Goal: Task Accomplishment & Management: Complete application form

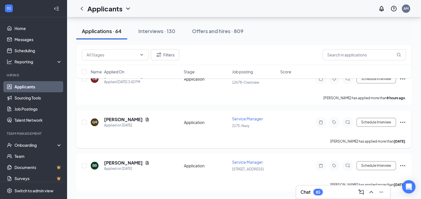
scroll to position [56, 0]
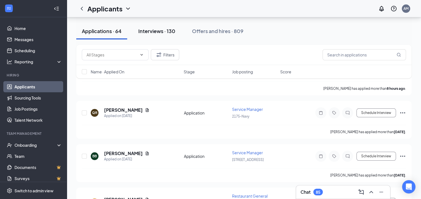
click at [174, 31] on div "Interviews · 130" at bounding box center [156, 31] width 37 height 7
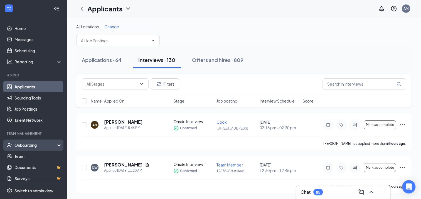
click at [24, 143] on div "Onboarding" at bounding box center [35, 146] width 43 height 6
click at [25, 155] on link "Overview" at bounding box center [38, 156] width 48 height 11
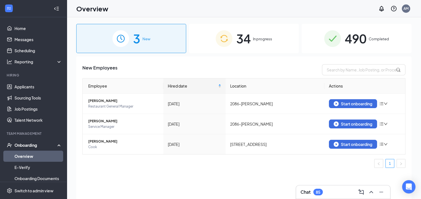
click at [270, 40] on span "In progress" at bounding box center [262, 39] width 19 height 6
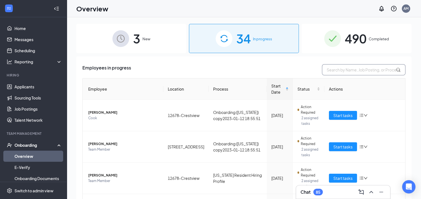
click at [363, 72] on input "text" at bounding box center [364, 69] width 84 height 11
type input "jordan"
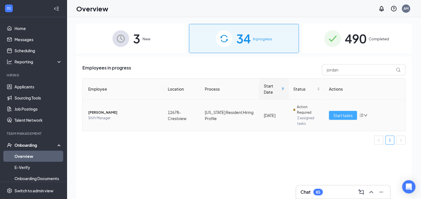
click at [339, 117] on span "Start tasks" at bounding box center [343, 115] width 19 height 6
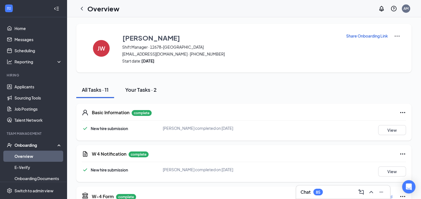
click at [152, 91] on div "Your Tasks · 2" at bounding box center [140, 89] width 31 height 7
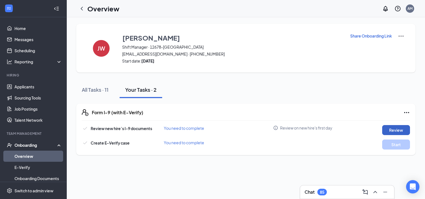
click at [394, 129] on button "Review" at bounding box center [397, 130] width 28 height 10
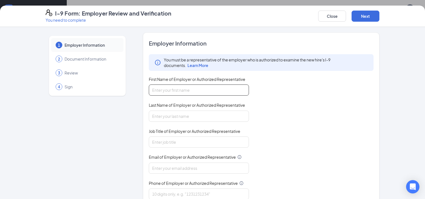
click at [213, 87] on input "First Name of Employer or Authorized Representative" at bounding box center [199, 90] width 100 height 11
type input "[PERSON_NAME]"
type input "[EMAIL_ADDRESS][DOMAIN_NAME]"
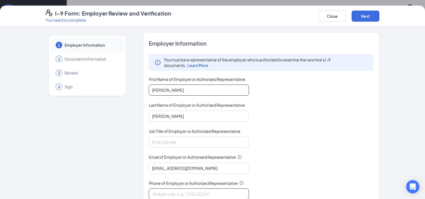
type input "8508761855"
click at [190, 141] on input "Job Title of Employer or Authorized Representative" at bounding box center [199, 142] width 100 height 11
type input "manager"
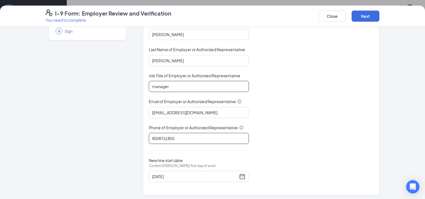
scroll to position [57, 0]
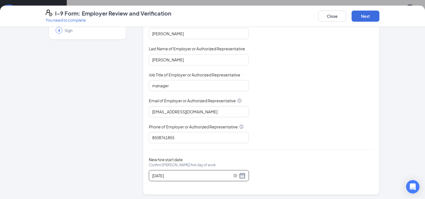
click at [239, 174] on div "[DATE]" at bounding box center [199, 176] width 94 height 7
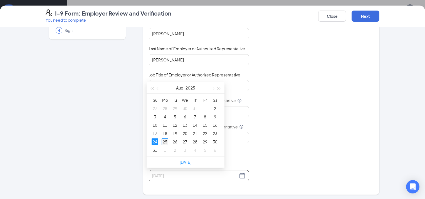
type input "[DATE]"
click at [165, 141] on div "25" at bounding box center [165, 142] width 7 height 7
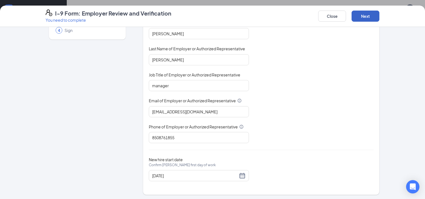
click at [361, 16] on button "Next" at bounding box center [366, 16] width 28 height 11
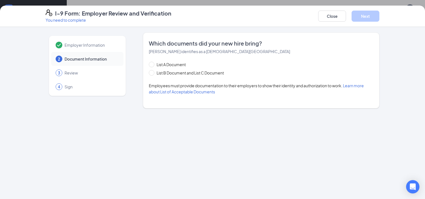
scroll to position [0, 0]
click at [168, 73] on span "List B Document and List C Document" at bounding box center [191, 73] width 72 height 6
click at [153, 73] on input "List B Document and List C Document" at bounding box center [151, 72] width 4 height 4
radio input "true"
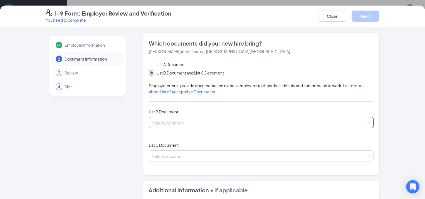
click at [182, 119] on div "Select document List B Documents Driver’s License issued by U.S State or outlyi…" at bounding box center [261, 122] width 225 height 11
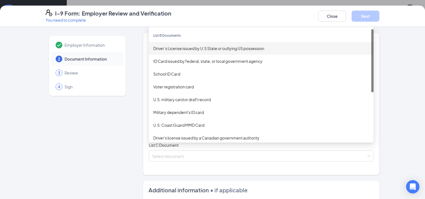
click at [192, 47] on div "Driver’s License issued by U.S State or outlying US possession" at bounding box center [261, 48] width 216 height 6
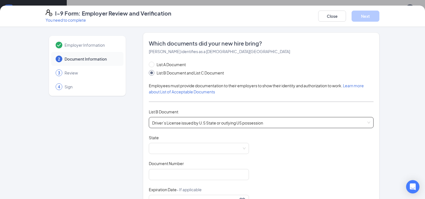
click at [175, 123] on div "Driver’s License issued by U.S State or outlying US possession Driver’s License…" at bounding box center [261, 122] width 225 height 11
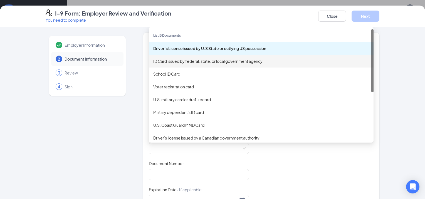
click at [226, 60] on div "ID Card issued by federal, state, or local government agency" at bounding box center [261, 61] width 216 height 6
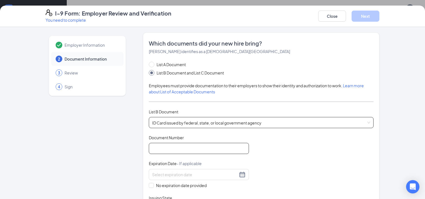
click at [201, 146] on input "Document Number" at bounding box center [199, 148] width 100 height 11
type input "w452433866860"
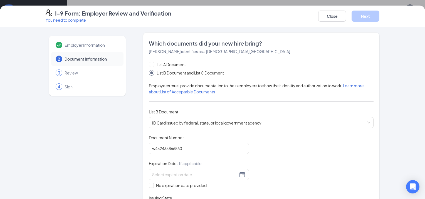
click at [307, 161] on div "Document Title ID Card issued by federal, state, or local government agency Doc…" at bounding box center [261, 175] width 225 height 80
click at [194, 172] on input at bounding box center [195, 175] width 86 height 6
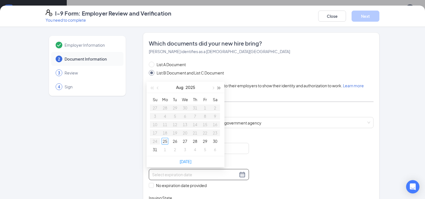
click at [219, 87] on span "button" at bounding box center [219, 88] width 3 height 3
click at [218, 87] on button "button" at bounding box center [219, 87] width 6 height 11
click at [216, 84] on button "button" at bounding box center [219, 87] width 6 height 11
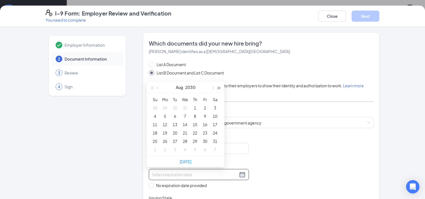
click at [216, 84] on button "button" at bounding box center [219, 87] width 6 height 11
click at [216, 84] on button "button" at bounding box center [213, 87] width 6 height 11
click at [158, 87] on span "button" at bounding box center [158, 88] width 3 height 3
click at [213, 86] on button "button" at bounding box center [213, 87] width 6 height 11
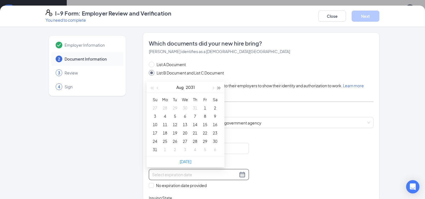
click at [220, 87] on button "button" at bounding box center [219, 87] width 6 height 11
click at [214, 88] on span "button" at bounding box center [213, 88] width 3 height 3
click at [158, 87] on span "button" at bounding box center [158, 88] width 3 height 3
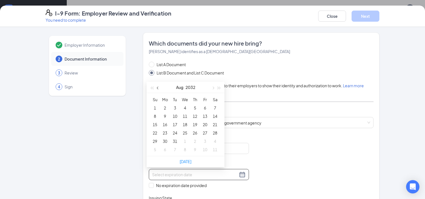
click at [158, 87] on span "button" at bounding box center [158, 88] width 3 height 3
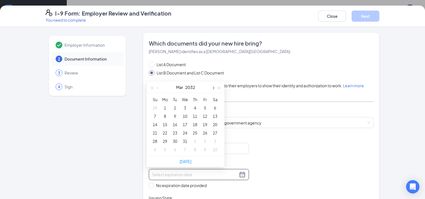
click at [213, 87] on span "button" at bounding box center [213, 88] width 3 height 3
type input "[DATE]"
click at [184, 140] on div "26" at bounding box center [185, 141] width 7 height 7
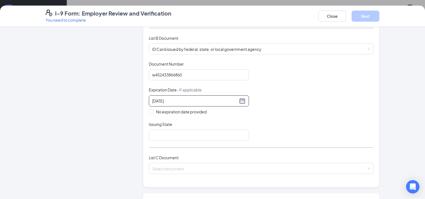
scroll to position [84, 0]
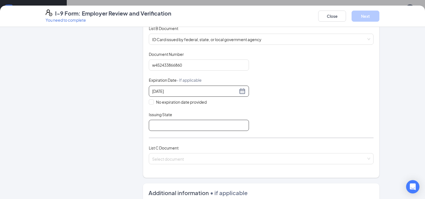
click at [192, 128] on input "Issuing State" at bounding box center [199, 125] width 100 height 11
type input "[US_STATE]"
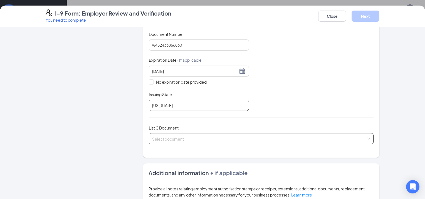
scroll to position [111, 0]
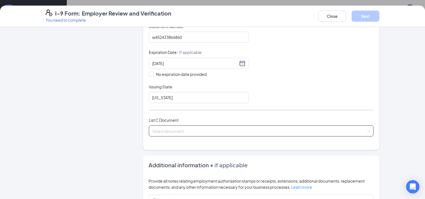
click at [194, 128] on div "Select document" at bounding box center [261, 131] width 225 height 11
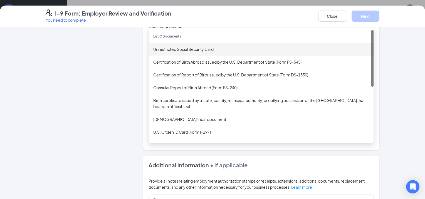
click at [165, 48] on div "Unrestricted Social Security Card" at bounding box center [261, 49] width 216 height 6
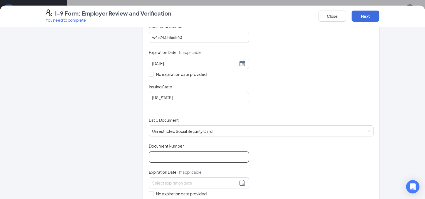
click at [186, 157] on input "Document Number" at bounding box center [199, 157] width 100 height 11
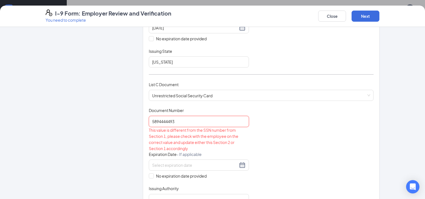
scroll to position [167, 0]
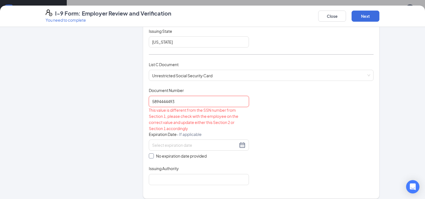
type input "5894444493"
click at [149, 154] on input "No expiration date provided" at bounding box center [151, 156] width 4 height 4
checkbox input "true"
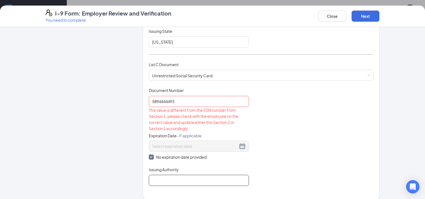
click at [174, 176] on input "Issuing Authority" at bounding box center [199, 180] width 100 height 11
type input "STATE"
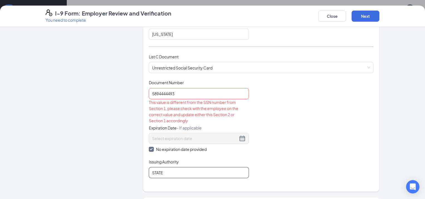
scroll to position [174, 0]
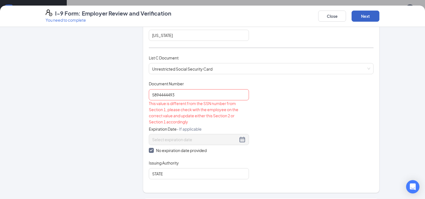
click at [368, 19] on button "Next" at bounding box center [366, 16] width 28 height 11
click at [167, 95] on input "5894444493" at bounding box center [199, 94] width 100 height 11
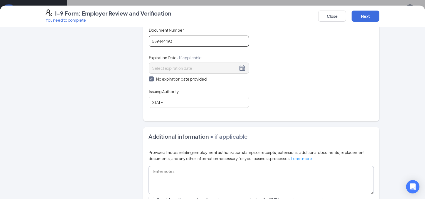
scroll to position [257, 0]
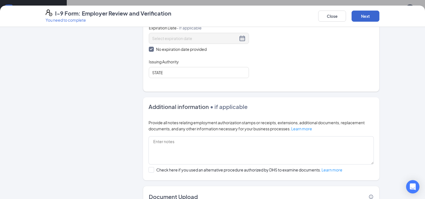
type input "589444493"
click at [361, 18] on button "Next" at bounding box center [366, 16] width 28 height 11
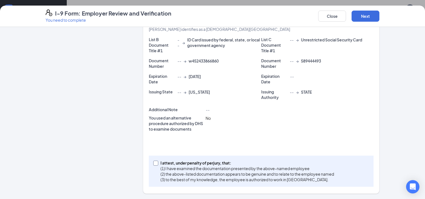
click at [153, 164] on input "I attest, under penalty of [PERSON_NAME], that: (1) I have examined the documen…" at bounding box center [155, 163] width 4 height 4
checkbox input "true"
click at [371, 16] on button "Next" at bounding box center [366, 16] width 28 height 11
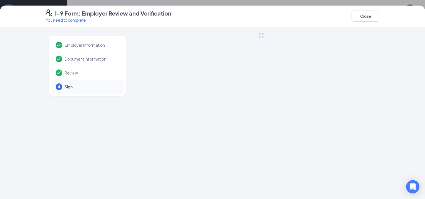
scroll to position [0, 0]
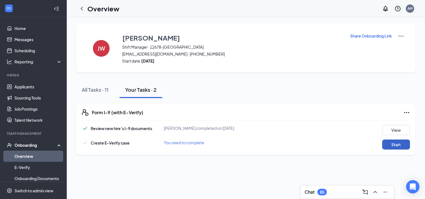
click at [390, 144] on button "Start" at bounding box center [397, 145] width 28 height 10
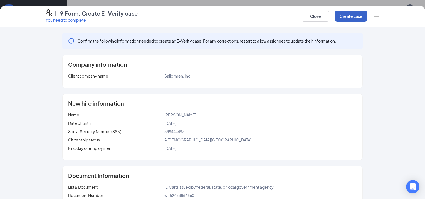
click at [353, 16] on button "Create case" at bounding box center [351, 16] width 32 height 11
